Goal: Information Seeking & Learning: Learn about a topic

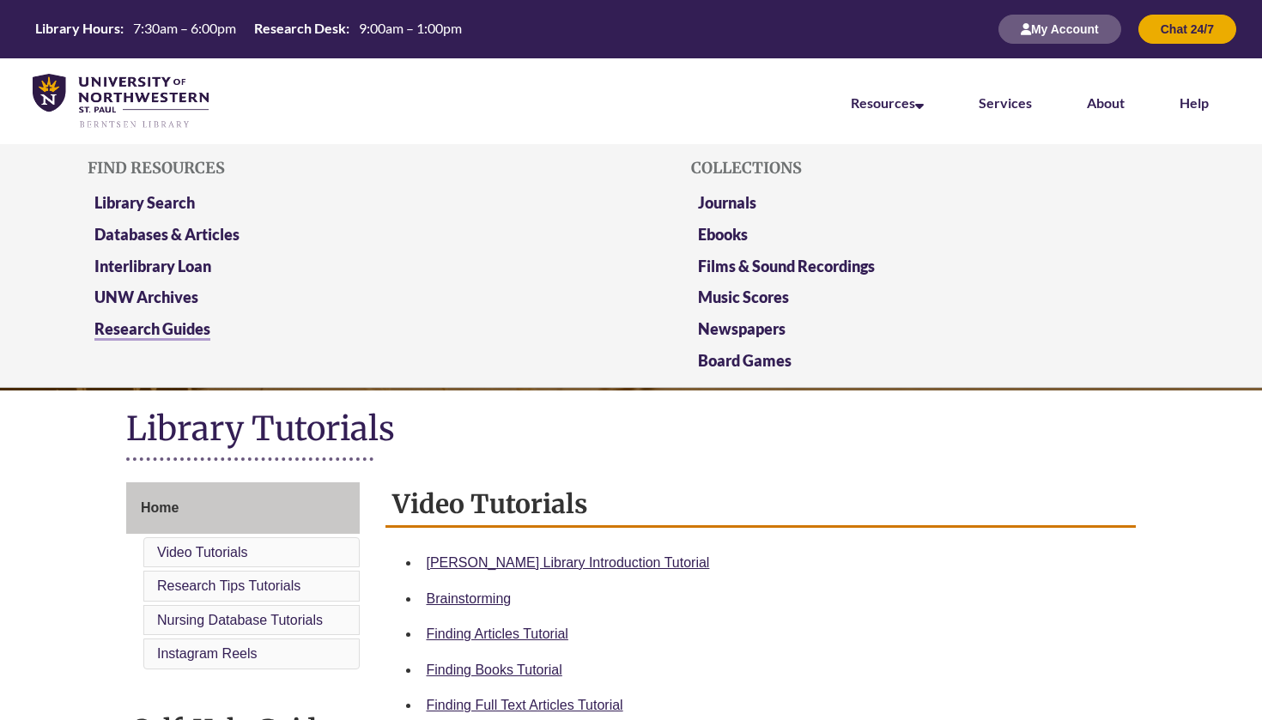
click at [159, 324] on link "Research Guides" at bounding box center [152, 329] width 116 height 21
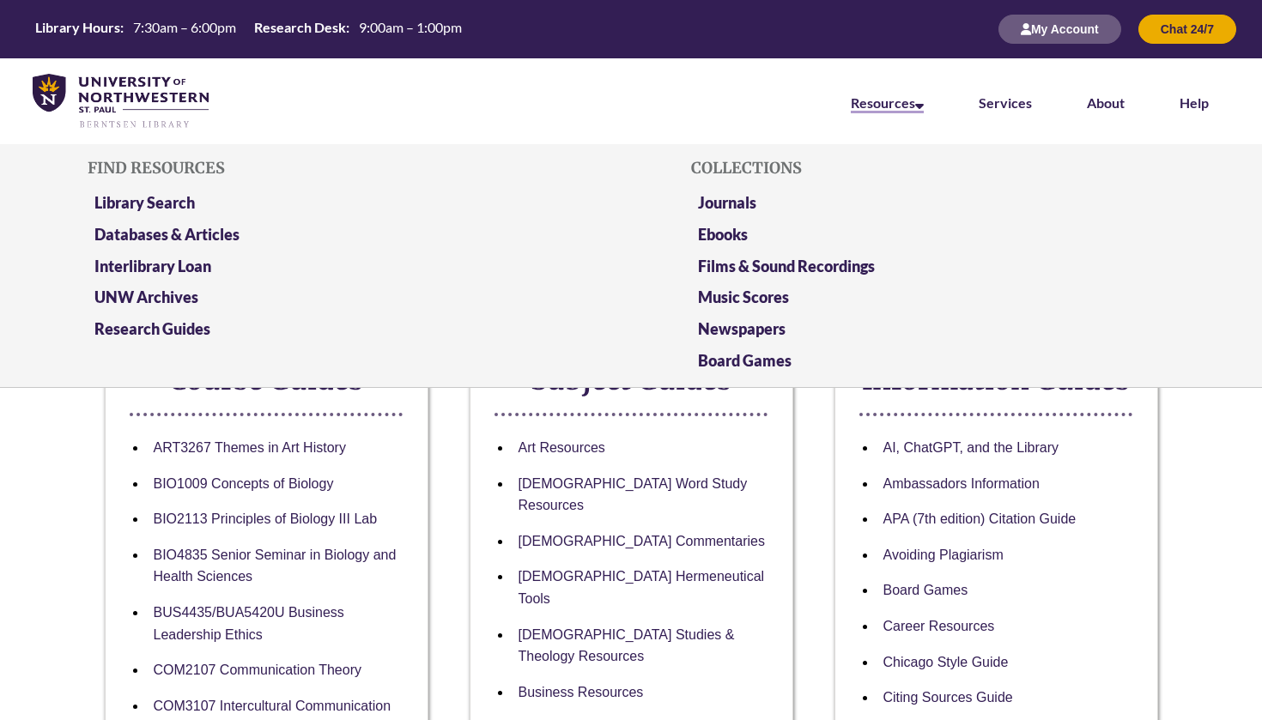
click at [895, 100] on link "Resources" at bounding box center [887, 103] width 73 height 19
click at [172, 329] on link "Research Guides" at bounding box center [152, 329] width 116 height 21
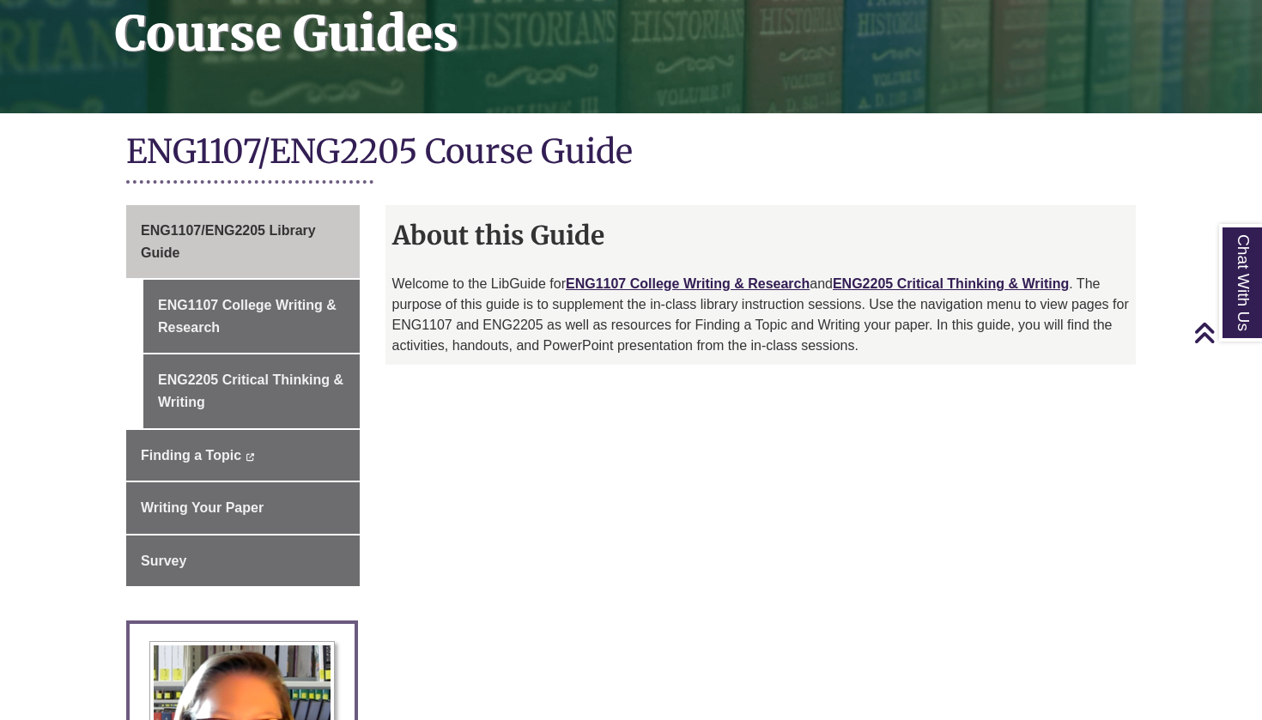
scroll to position [267, 0]
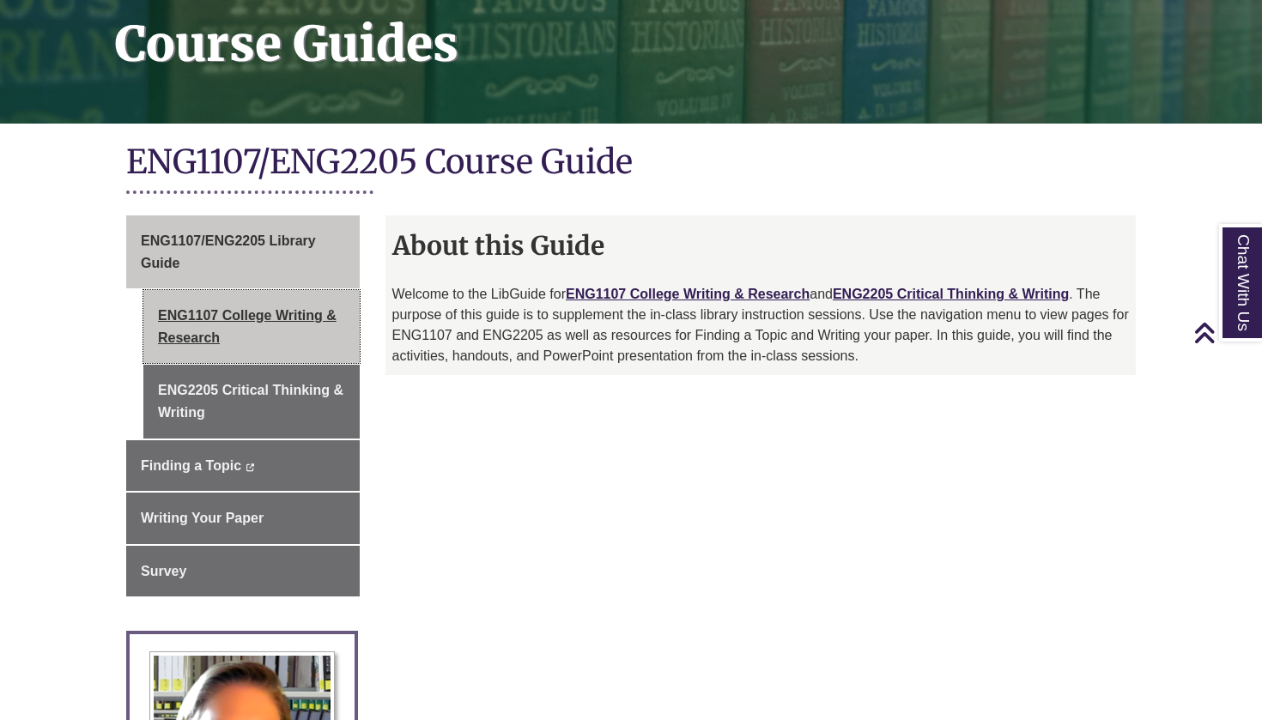
click at [276, 312] on link "ENG1107 College Writing & Research" at bounding box center [251, 326] width 216 height 73
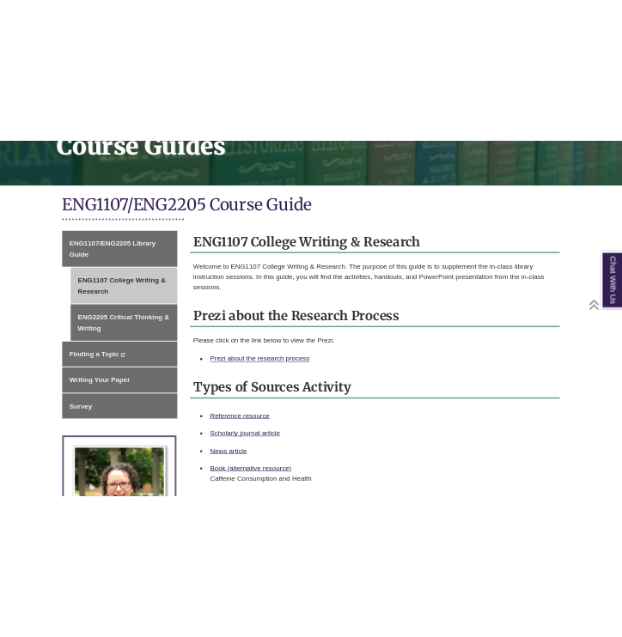
scroll to position [301, 0]
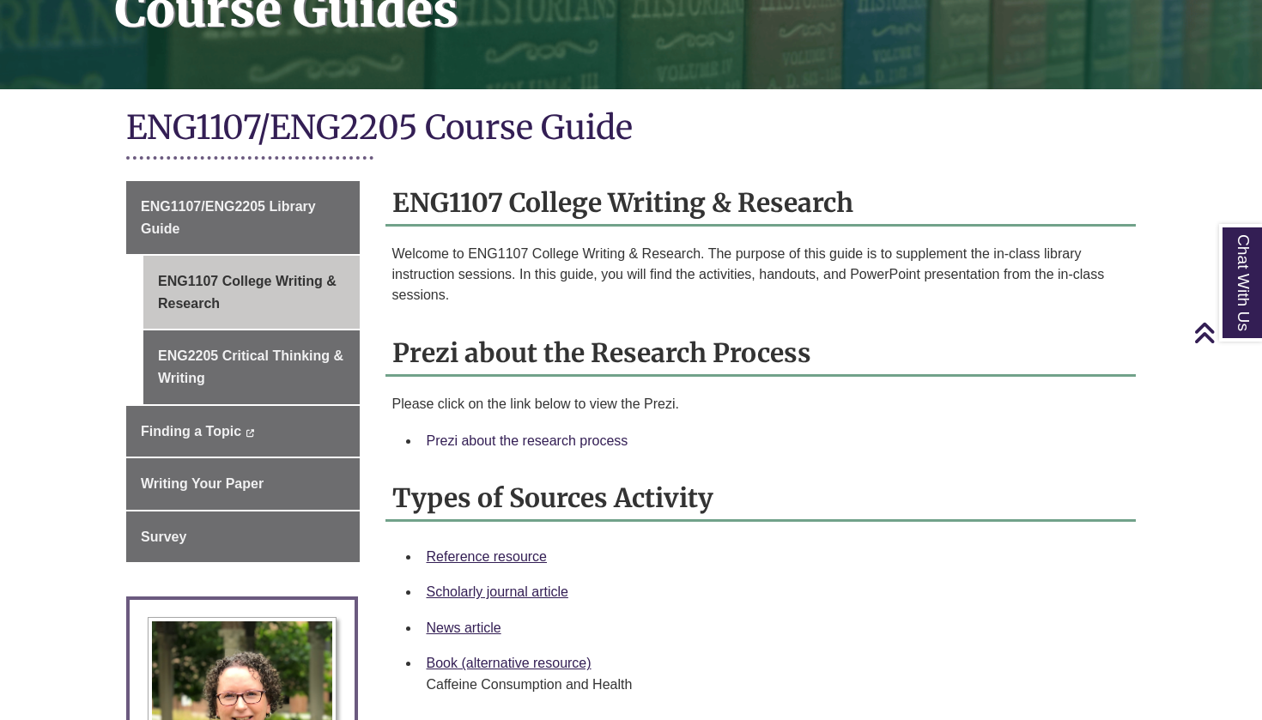
click at [567, 434] on link "Prezi about the research process" at bounding box center [528, 441] width 202 height 15
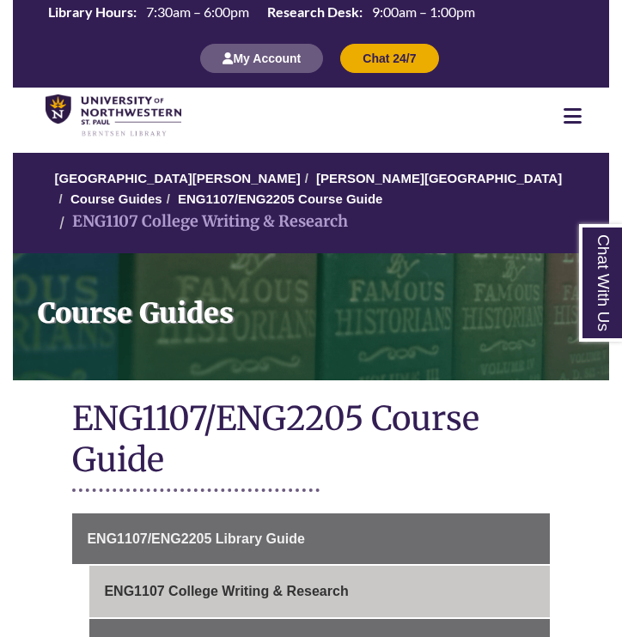
scroll to position [0, 0]
click at [577, 117] on icon at bounding box center [572, 116] width 18 height 21
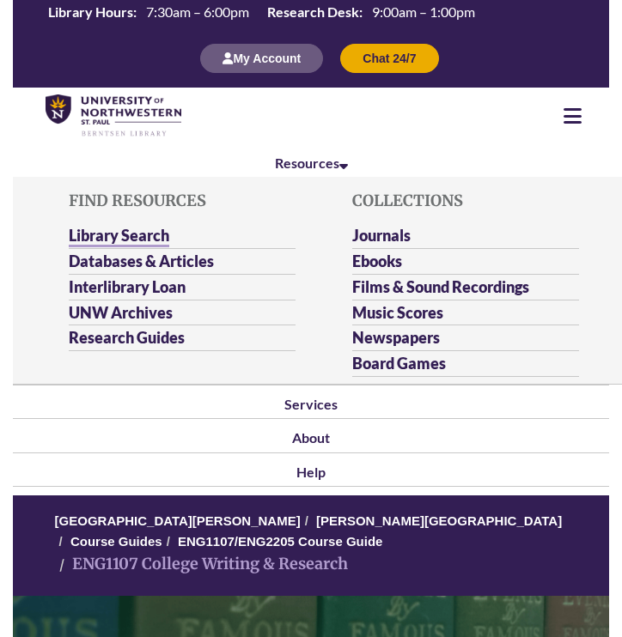
click at [149, 227] on link "Library Search" at bounding box center [119, 236] width 100 height 21
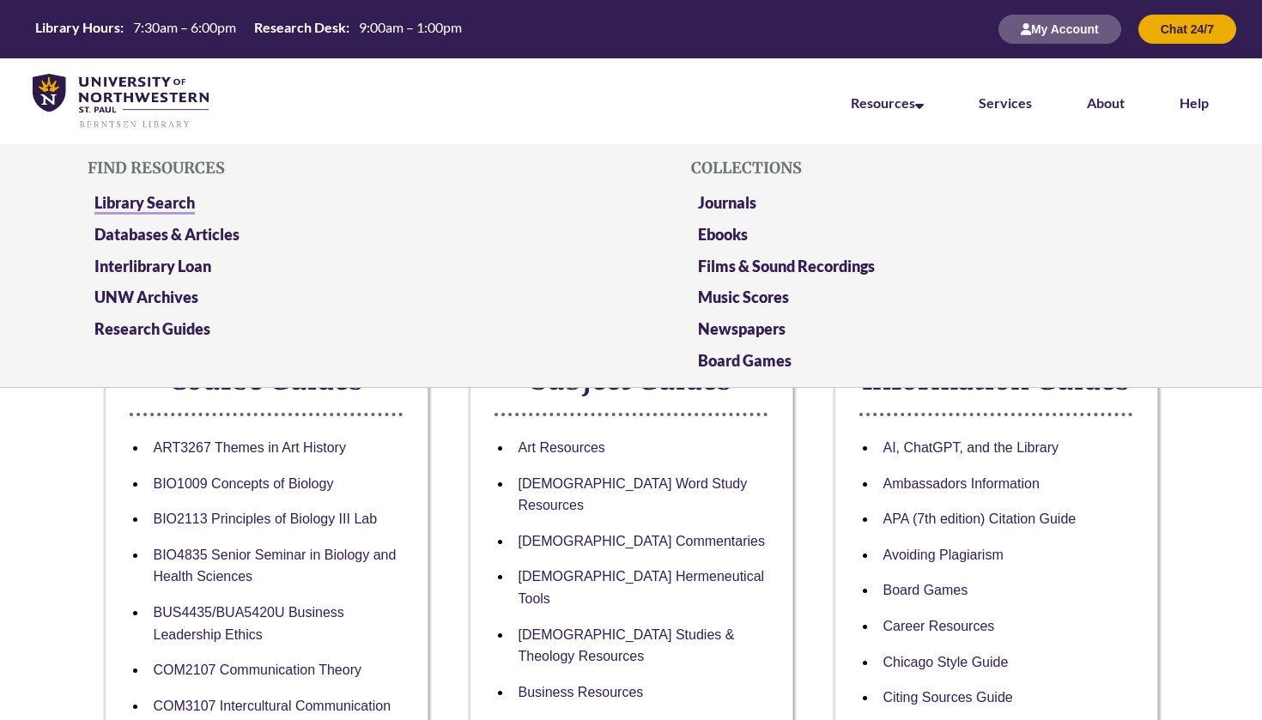
click at [129, 197] on link "Library Search" at bounding box center [144, 203] width 100 height 21
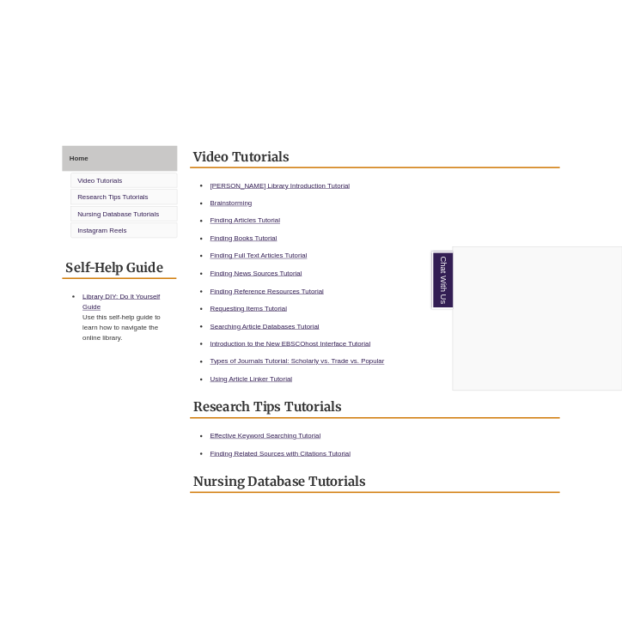
scroll to position [464, 0]
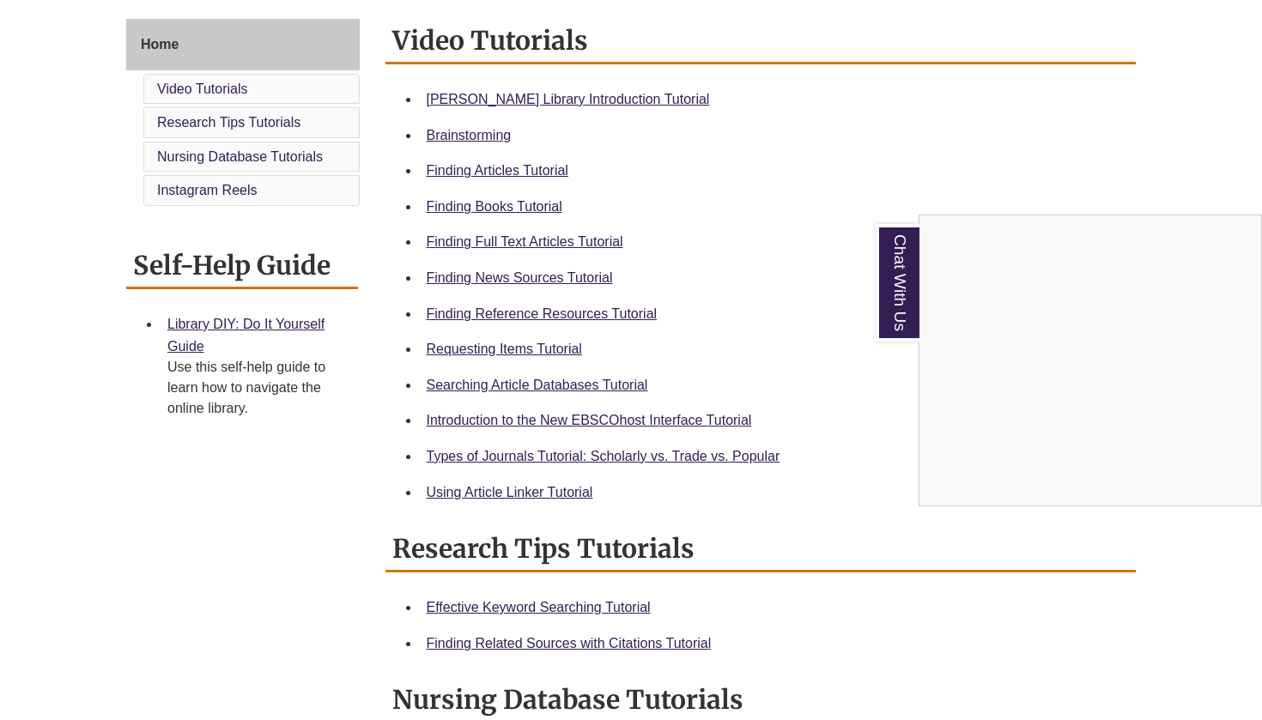
click at [525, 308] on div "Chat With Us" at bounding box center [631, 360] width 1262 height 720
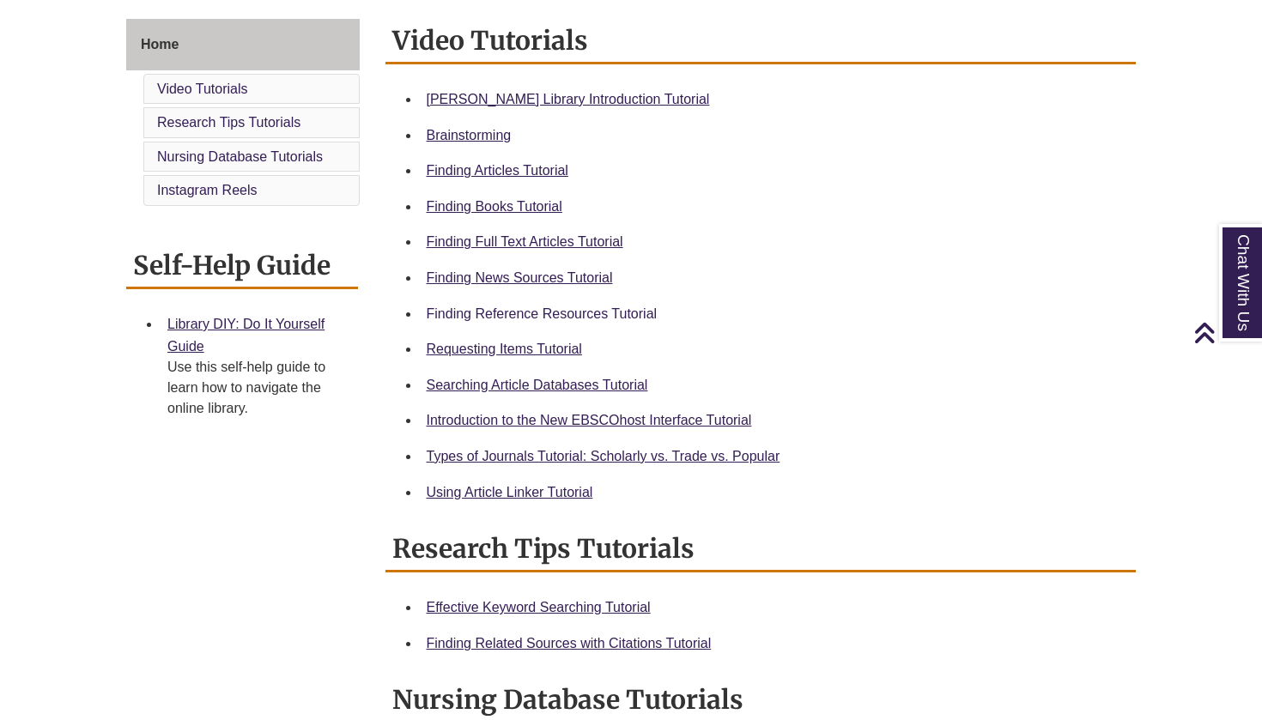
click at [532, 314] on link "Finding Reference Resources Tutorial" at bounding box center [542, 313] width 231 height 15
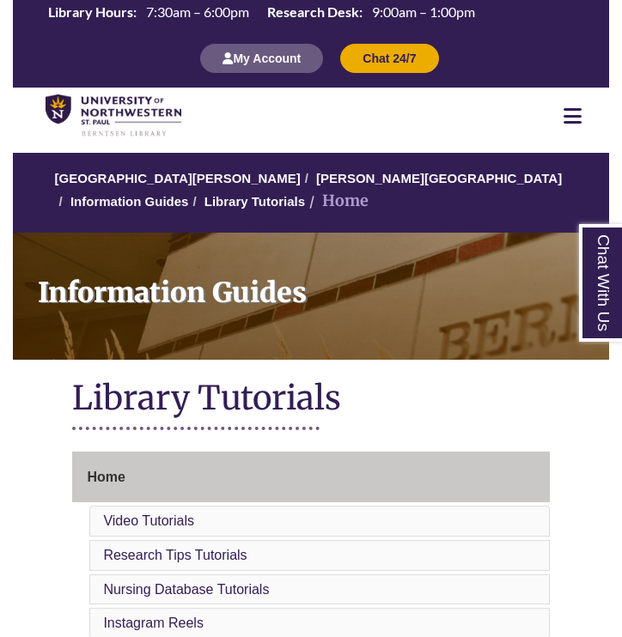
scroll to position [0, 0]
click at [575, 101] on nav "Resources Find Resources Library Search Databases & Articles Interlibrary Loan …" at bounding box center [311, 116] width 596 height 57
click at [569, 115] on icon at bounding box center [572, 116] width 18 height 21
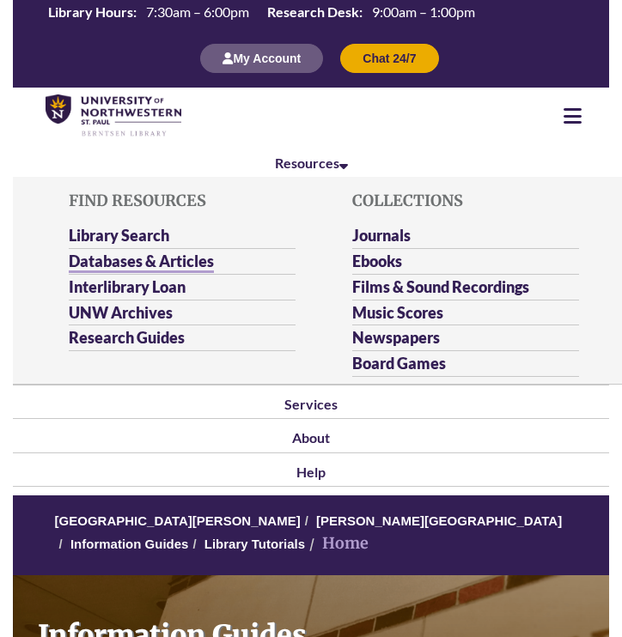
click at [143, 252] on link "Databases & Articles" at bounding box center [141, 262] width 145 height 21
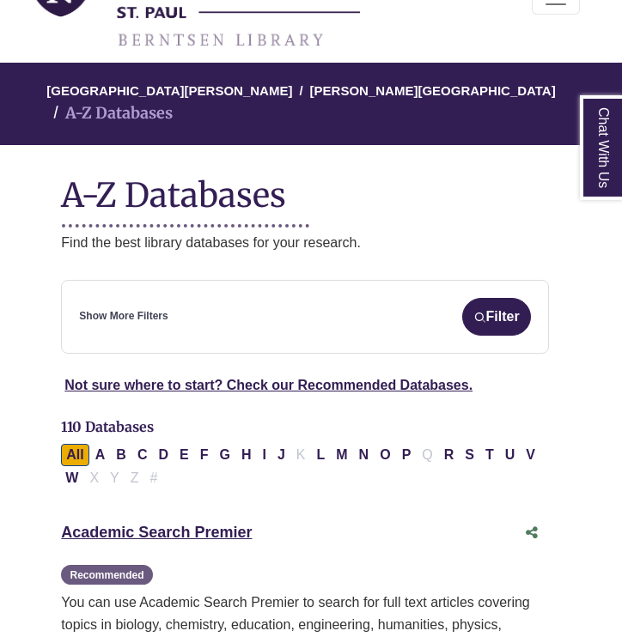
scroll to position [147, 6]
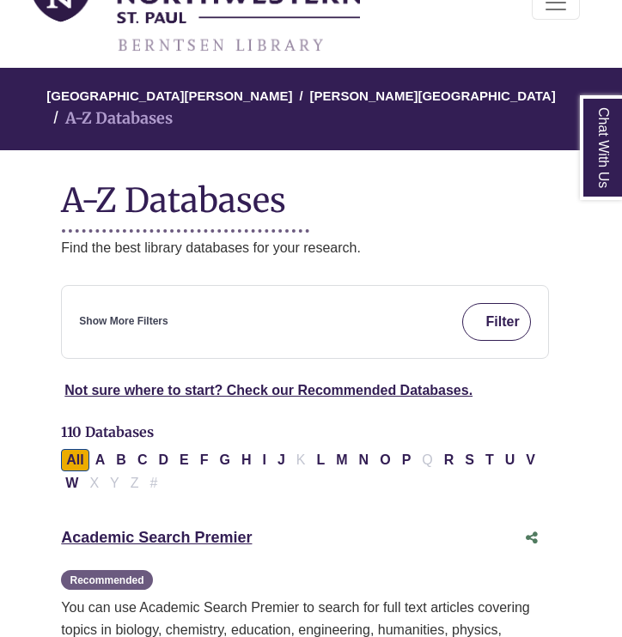
click at [502, 303] on button "Filter" at bounding box center [496, 322] width 69 height 38
click at [499, 303] on button "Filter" at bounding box center [496, 322] width 69 height 38
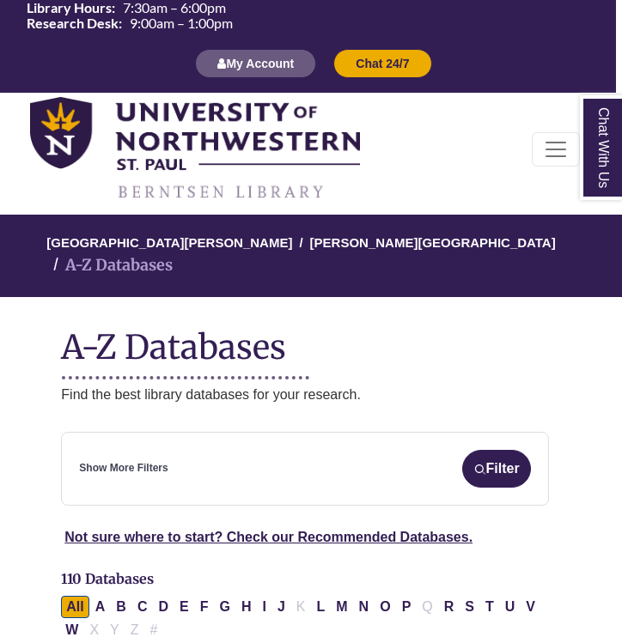
scroll to position [0, 6]
click at [170, 450] on div "Show More Filters Filter" at bounding box center [304, 469] width 451 height 38
click at [144, 460] on link "Show More Filters" at bounding box center [123, 468] width 88 height 16
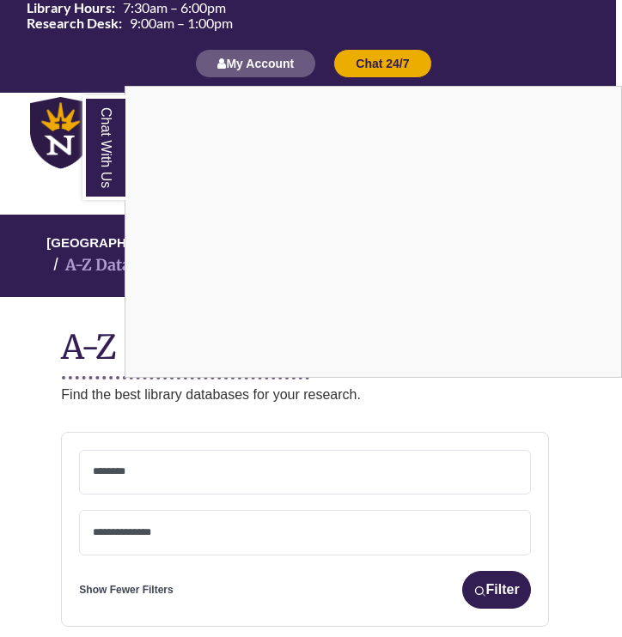
click at [173, 513] on div "Chat With Us" at bounding box center [311, 318] width 622 height 637
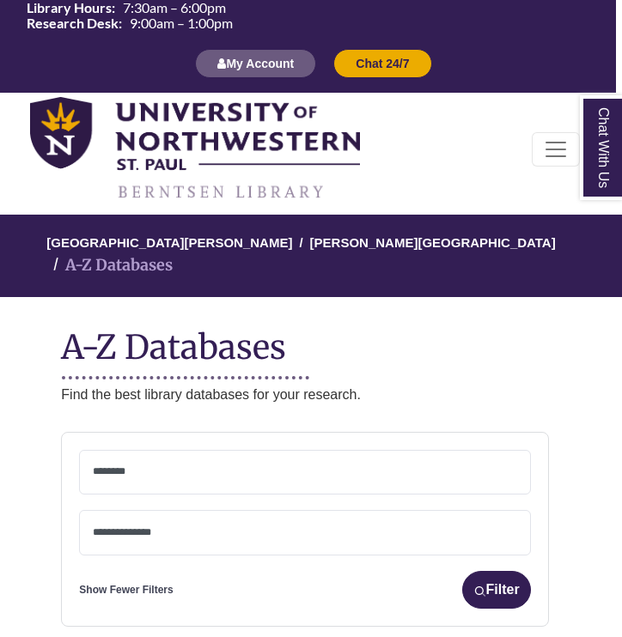
click at [136, 527] on textarea "Search" at bounding box center [304, 534] width 423 height 14
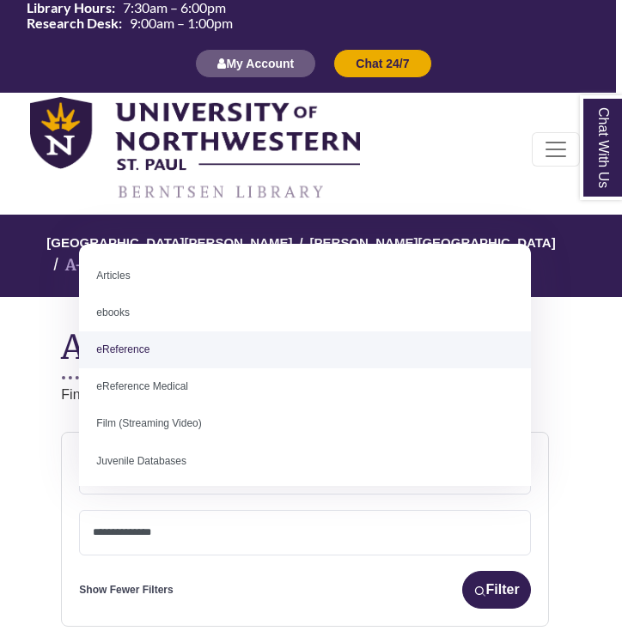
select select "*****"
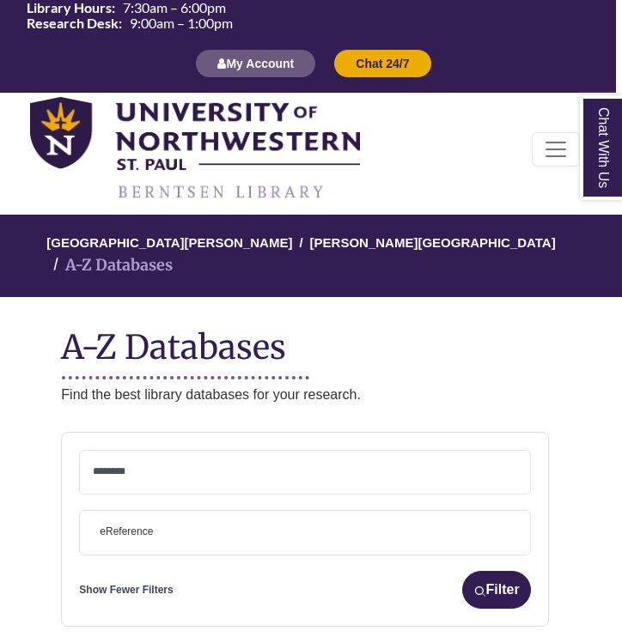
scroll to position [33, 0]
click at [120, 466] on textarea "Search" at bounding box center [304, 473] width 423 height 14
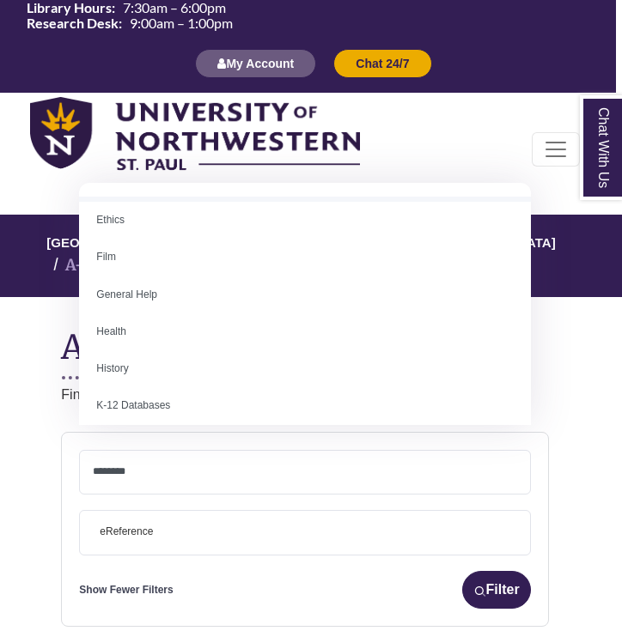
scroll to position [675, 0]
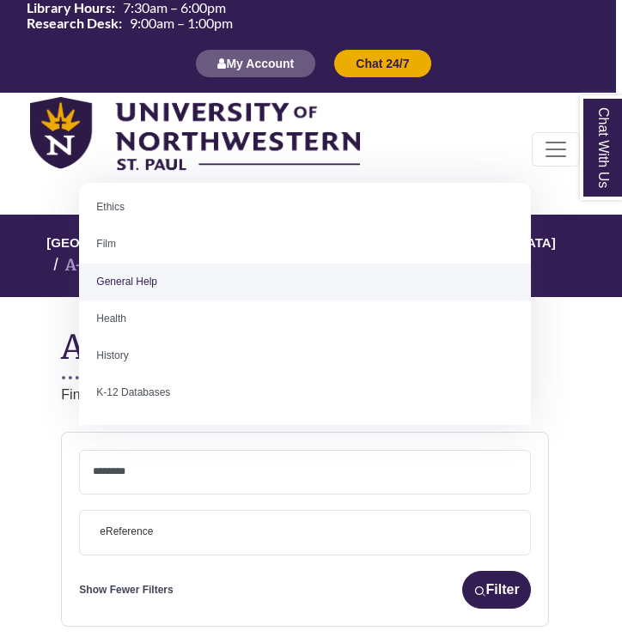
select select "*****"
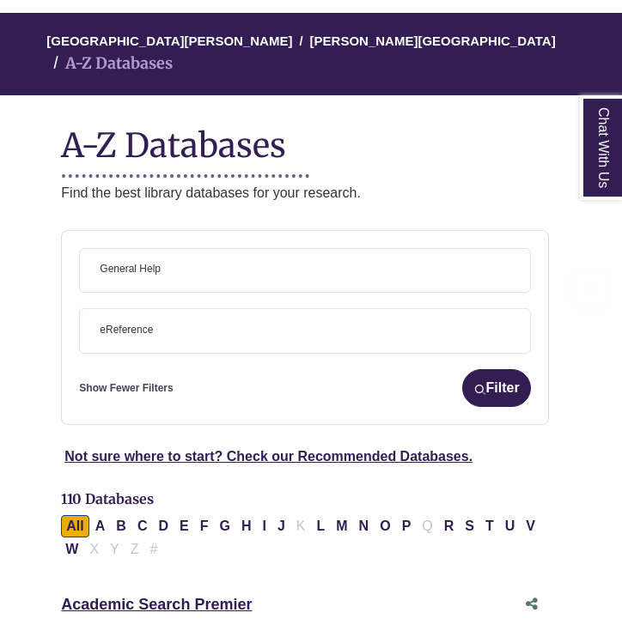
scroll to position [263, 6]
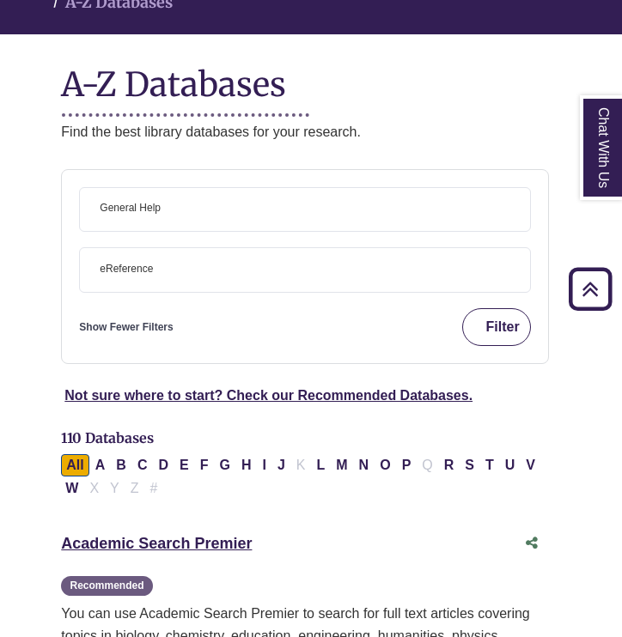
click at [509, 308] on button "Filter" at bounding box center [496, 327] width 69 height 38
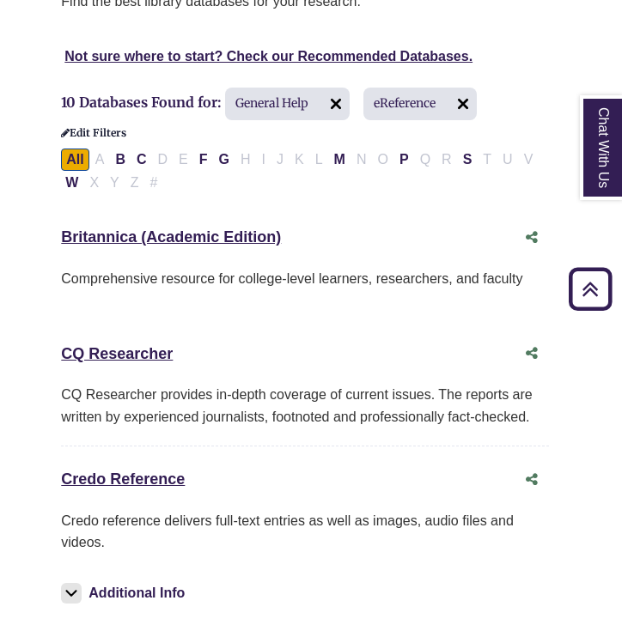
scroll to position [416, 6]
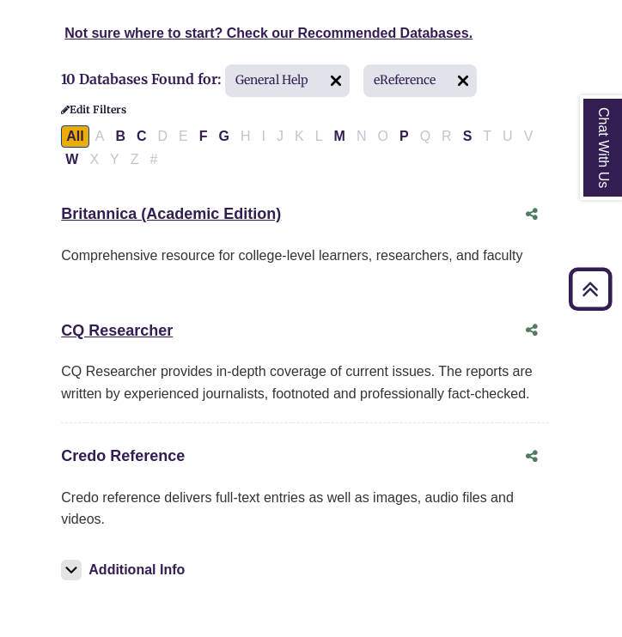
click at [136, 447] on link "Credo Reference This link opens in a new window" at bounding box center [123, 455] width 124 height 17
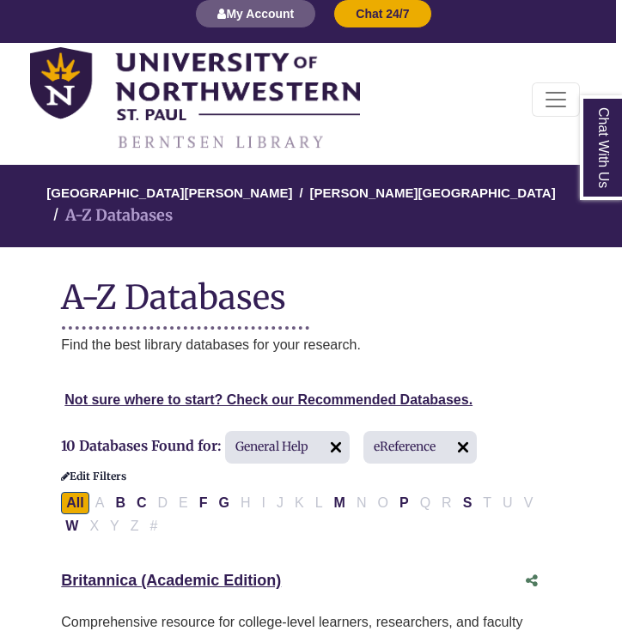
scroll to position [55, 6]
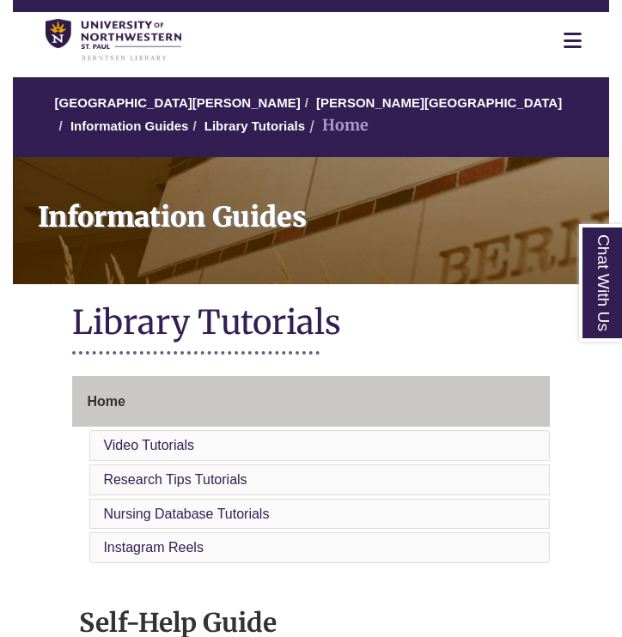
scroll to position [91, 0]
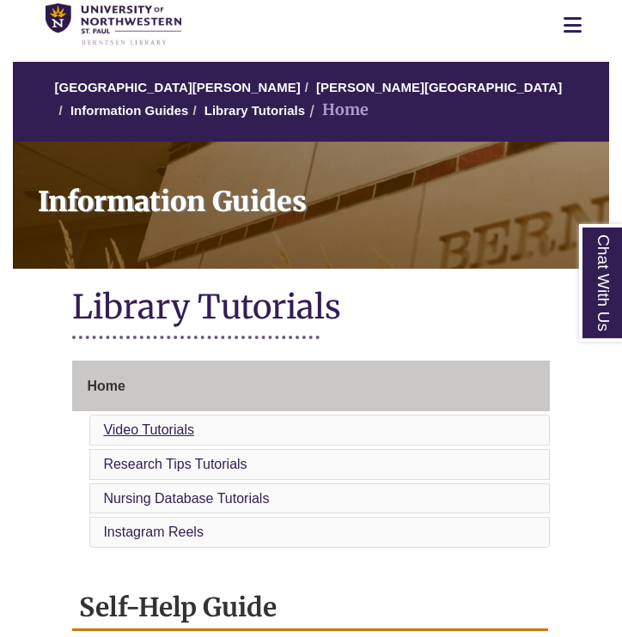
click at [181, 422] on link "Video Tutorials" at bounding box center [148, 429] width 91 height 15
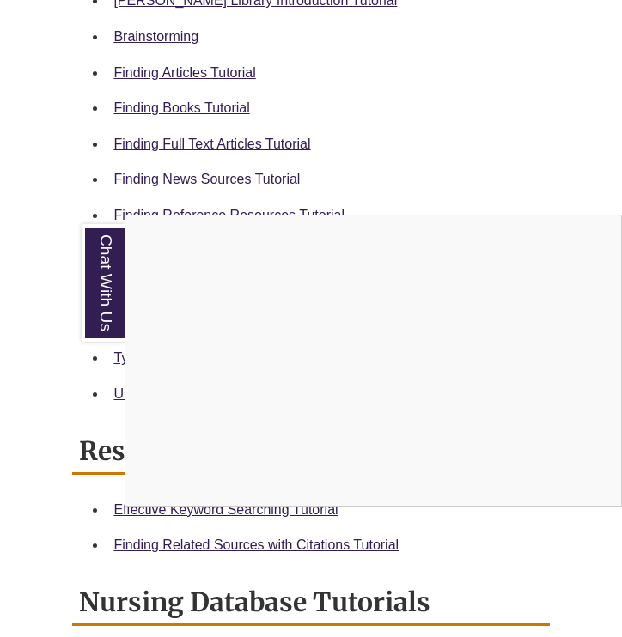
scroll to position [902, 0]
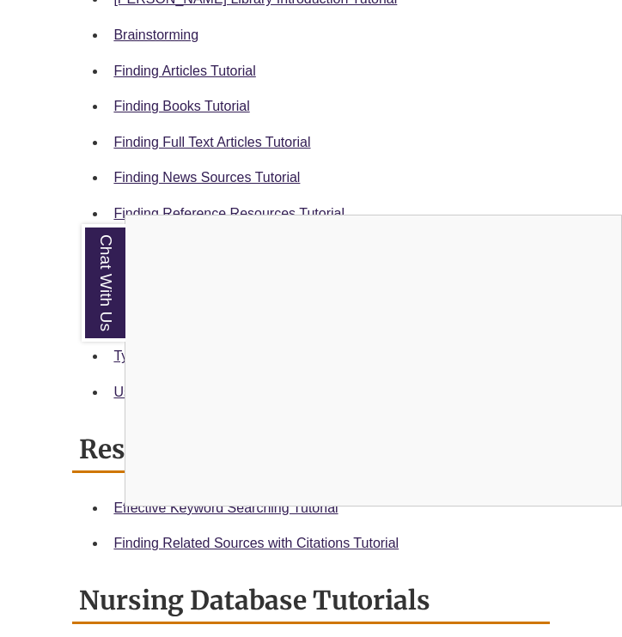
click at [261, 170] on div "Chat With Us" at bounding box center [311, 318] width 622 height 637
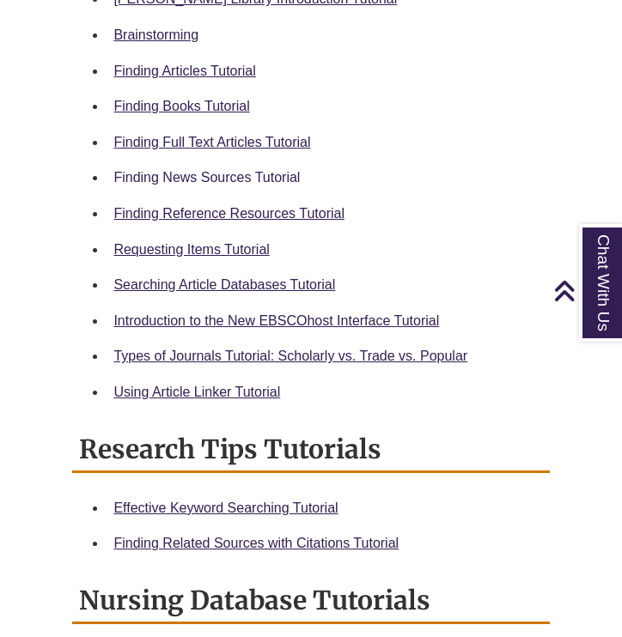
click at [261, 170] on link "Finding News Sources Tutorial" at bounding box center [206, 177] width 186 height 15
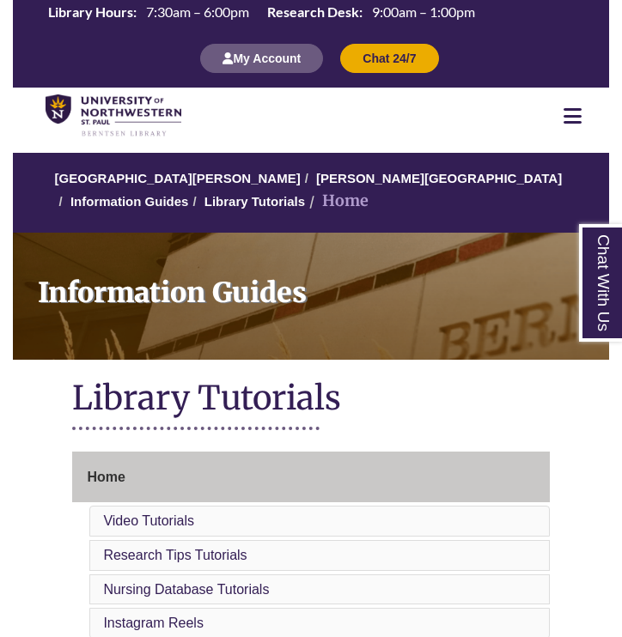
scroll to position [0, 0]
